Goal: Register for event/course

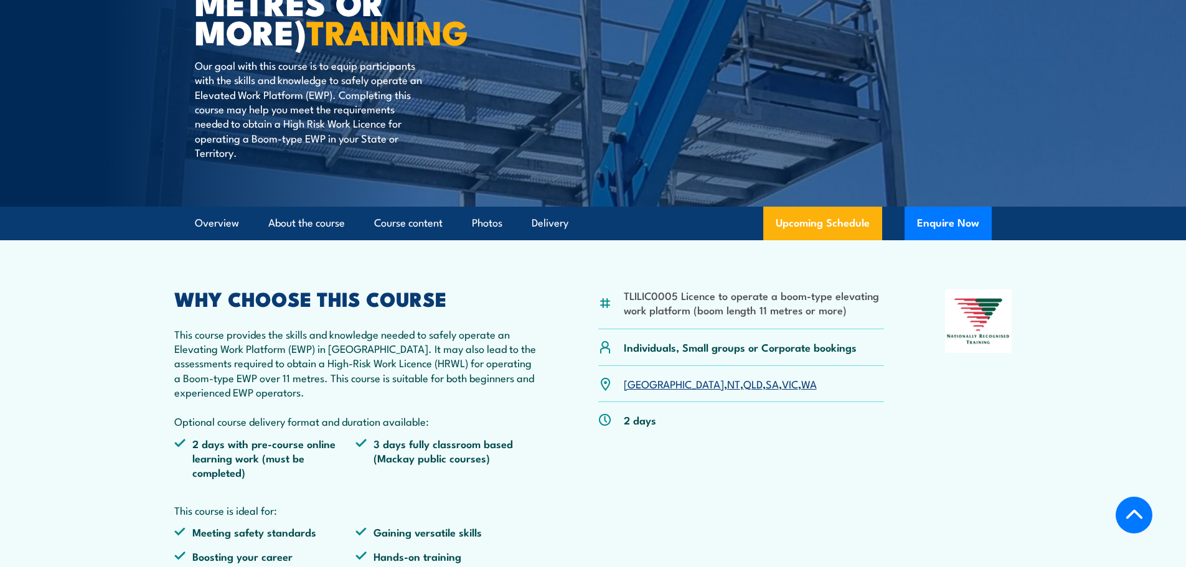
scroll to position [311, 0]
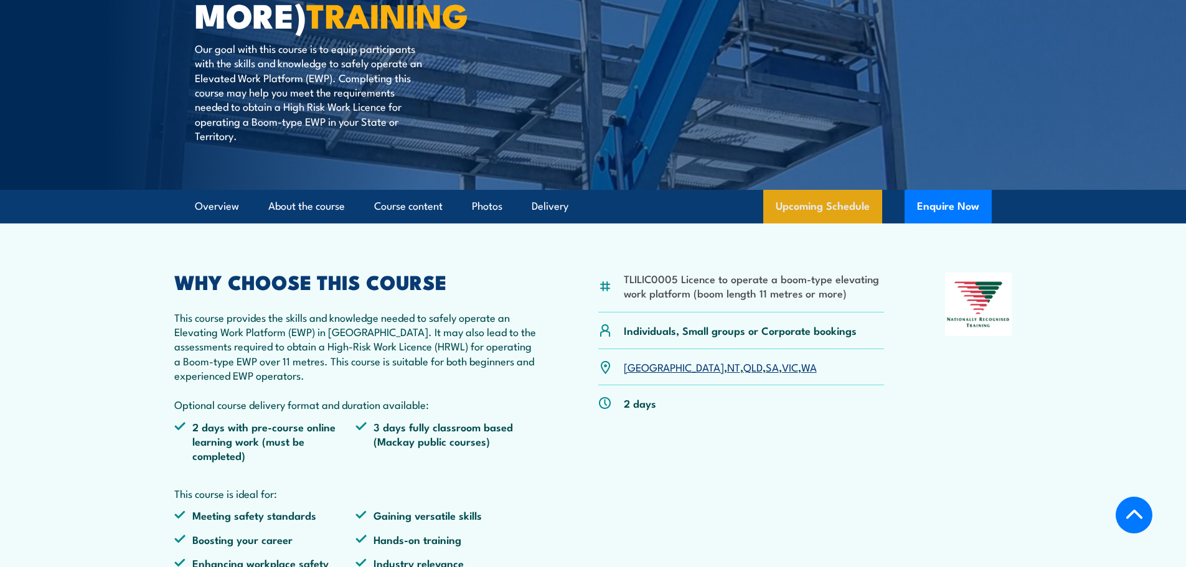
click at [832, 209] on link "Upcoming Schedule" at bounding box center [823, 207] width 119 height 34
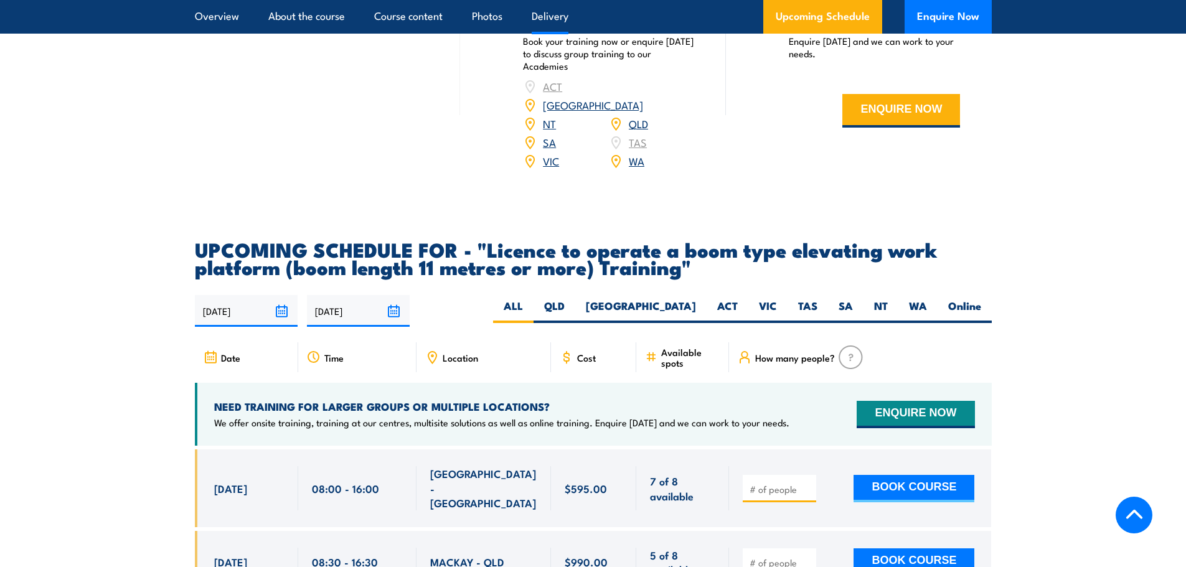
scroll to position [1885, 0]
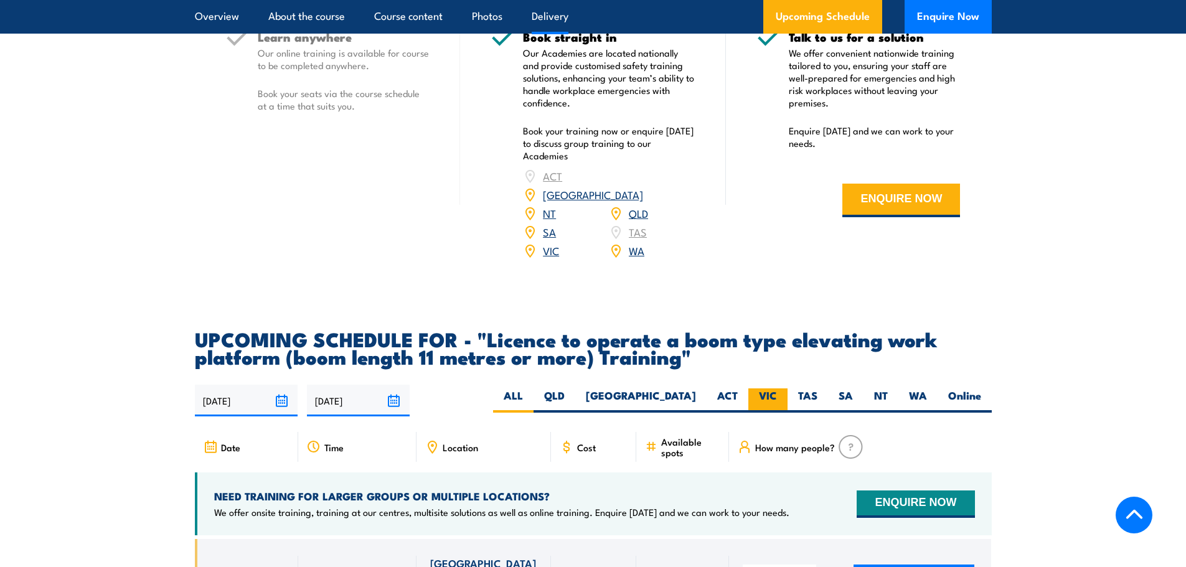
click at [772, 389] on label "VIC" at bounding box center [768, 401] width 39 height 24
click at [777, 389] on input "VIC" at bounding box center [781, 393] width 8 height 8
radio input "true"
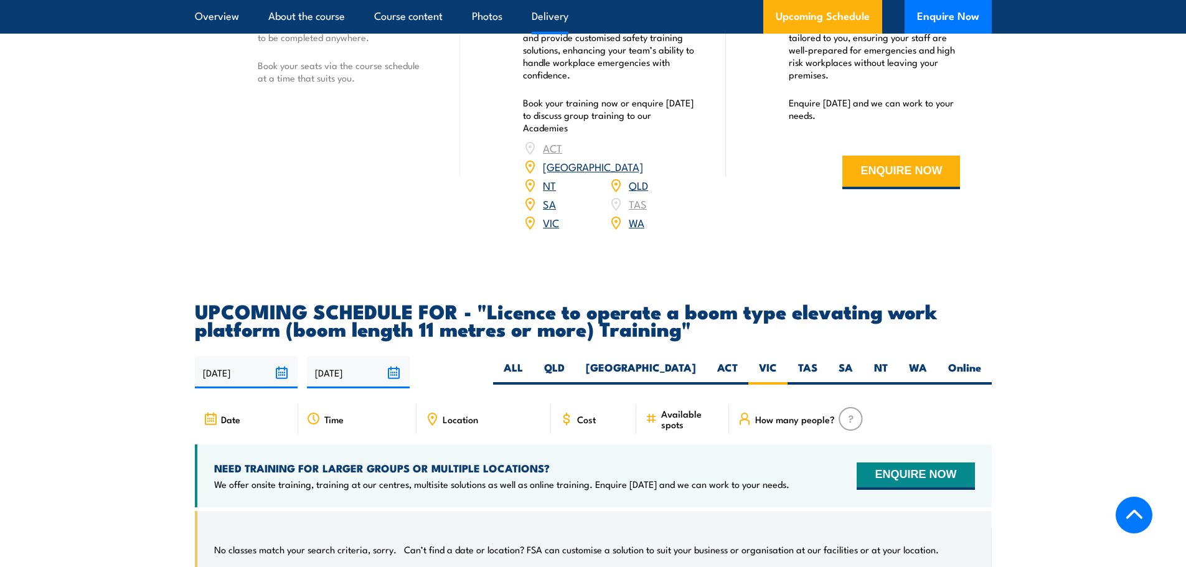
scroll to position [1885, 0]
